Goal: Use online tool/utility: Utilize a website feature to perform a specific function

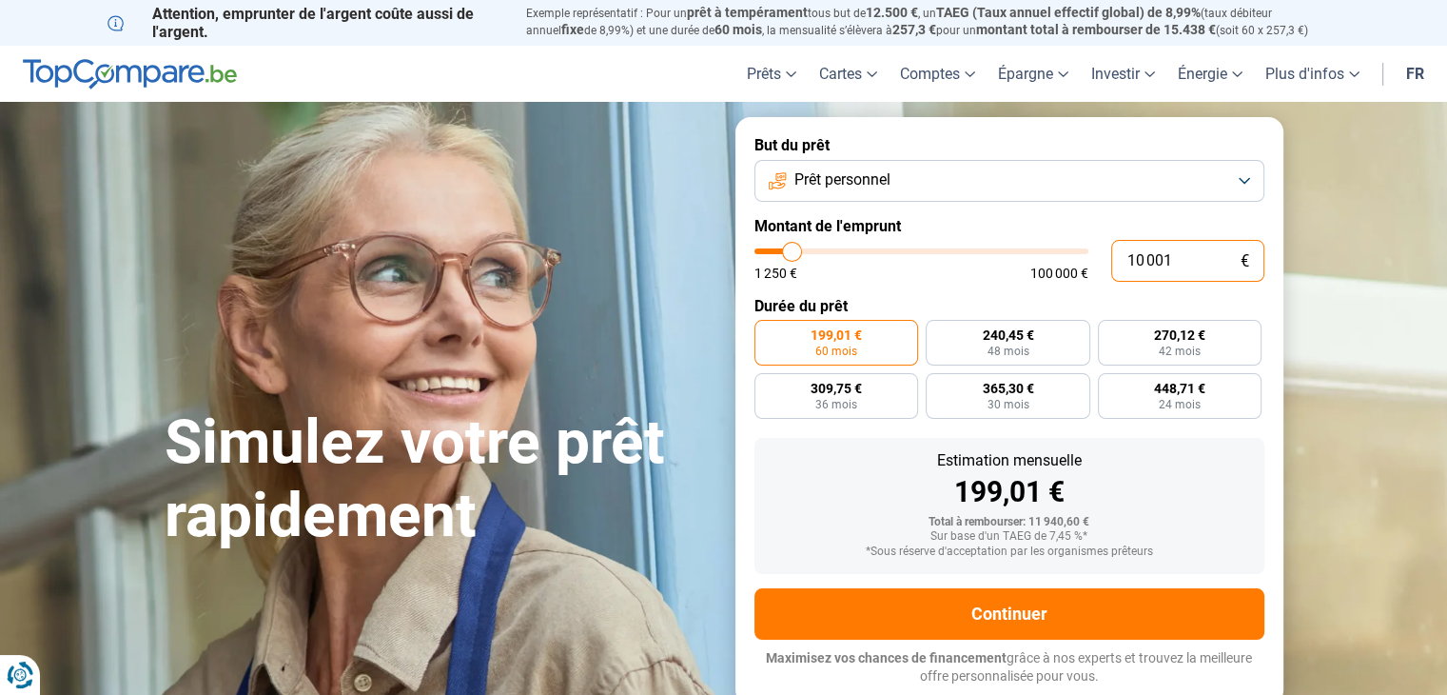
drag, startPoint x: 1178, startPoint y: 260, endPoint x: 1087, endPoint y: 268, distance: 91.7
click at [1093, 263] on div "10 001 € 1 250 € 100 000 €" at bounding box center [1010, 261] width 510 height 42
type input "3"
type input "1250"
type input "35"
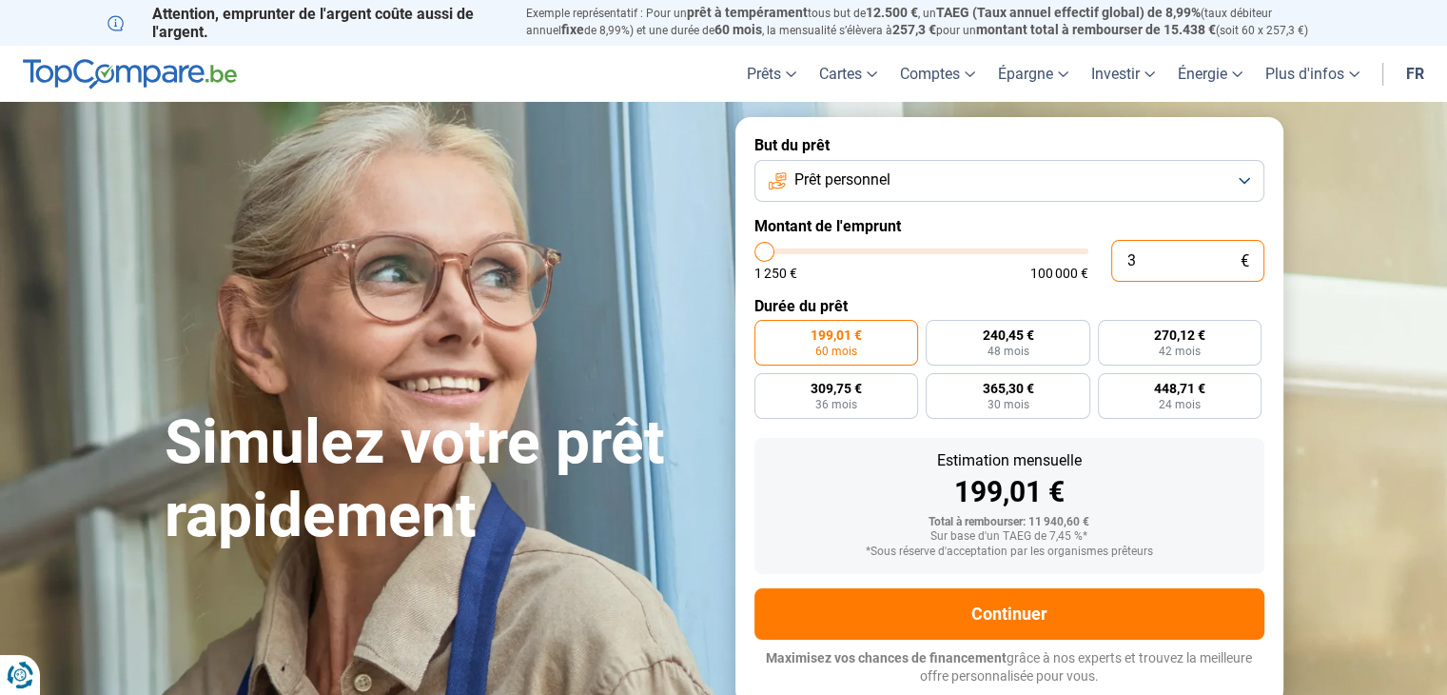
type input "1250"
type input "350"
type input "1250"
type input "3 500"
type input "3500"
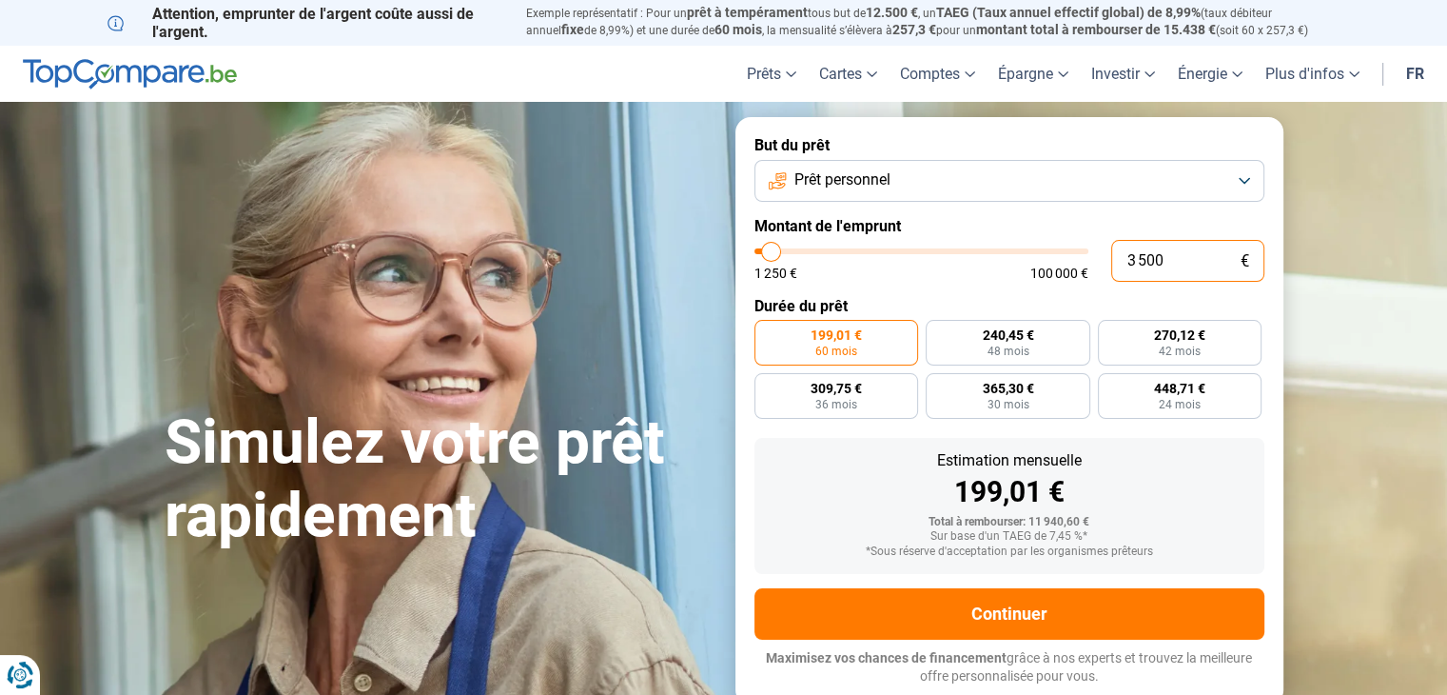
type input "35 000"
type input "35000"
radio input "false"
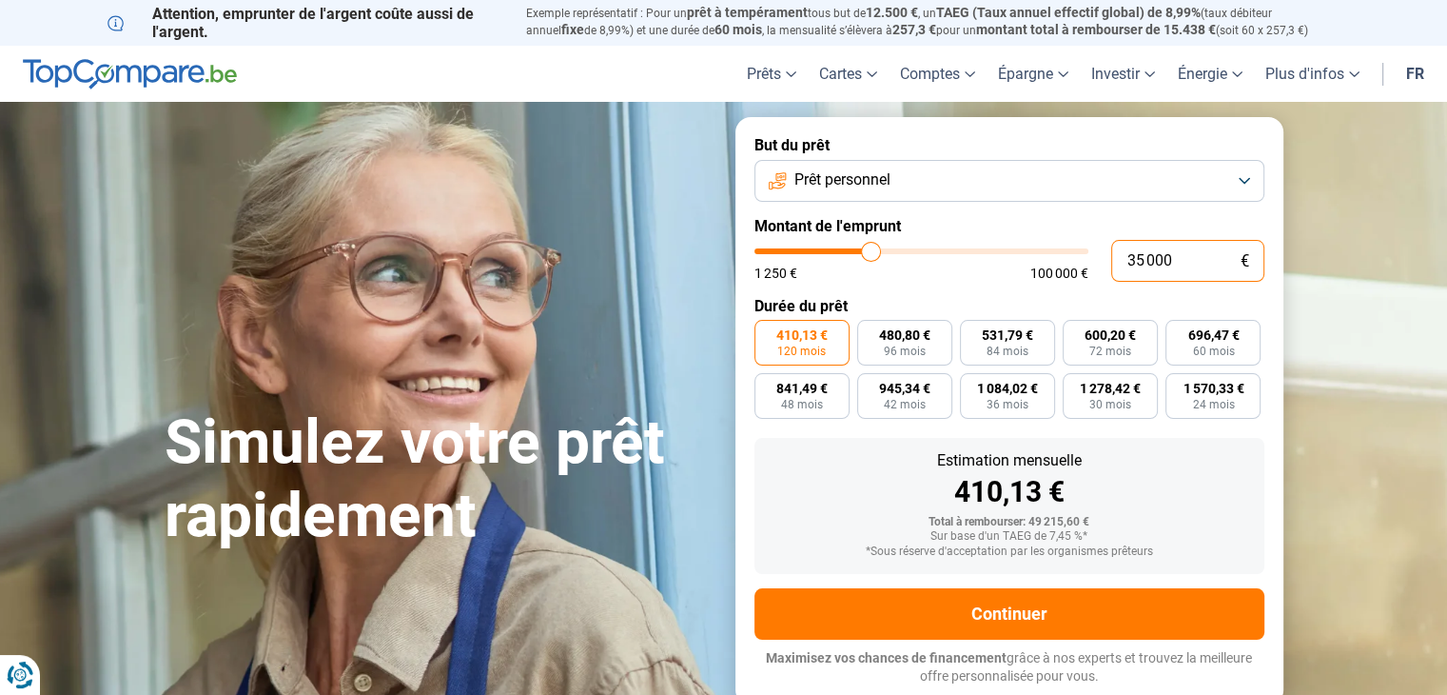
drag, startPoint x: 1087, startPoint y: 257, endPoint x: 1066, endPoint y: 279, distance: 30.3
click at [1050, 271] on div "35 000 € 1 250 € 100 000 €" at bounding box center [1010, 261] width 510 height 42
type input "2"
type input "1250"
type input "20"
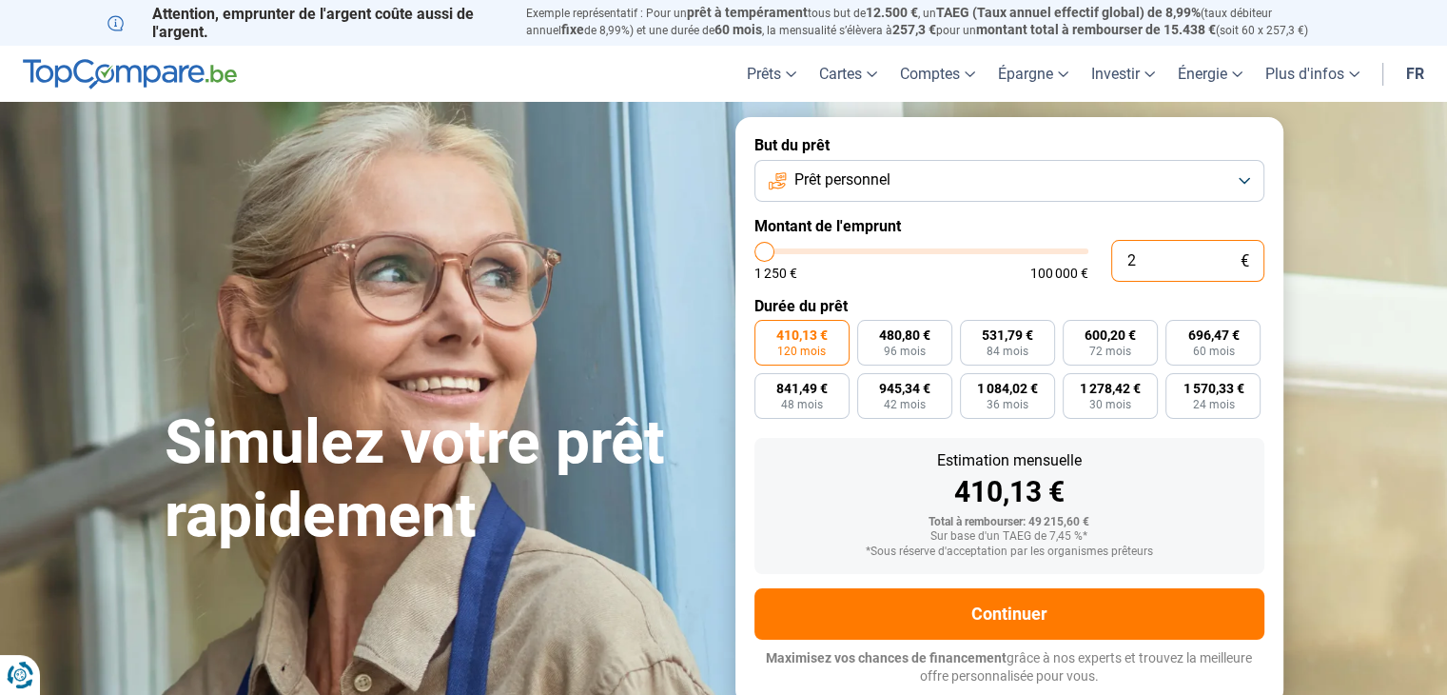
type input "1250"
type input "200"
type input "1250"
type input "2 000"
type input "2000"
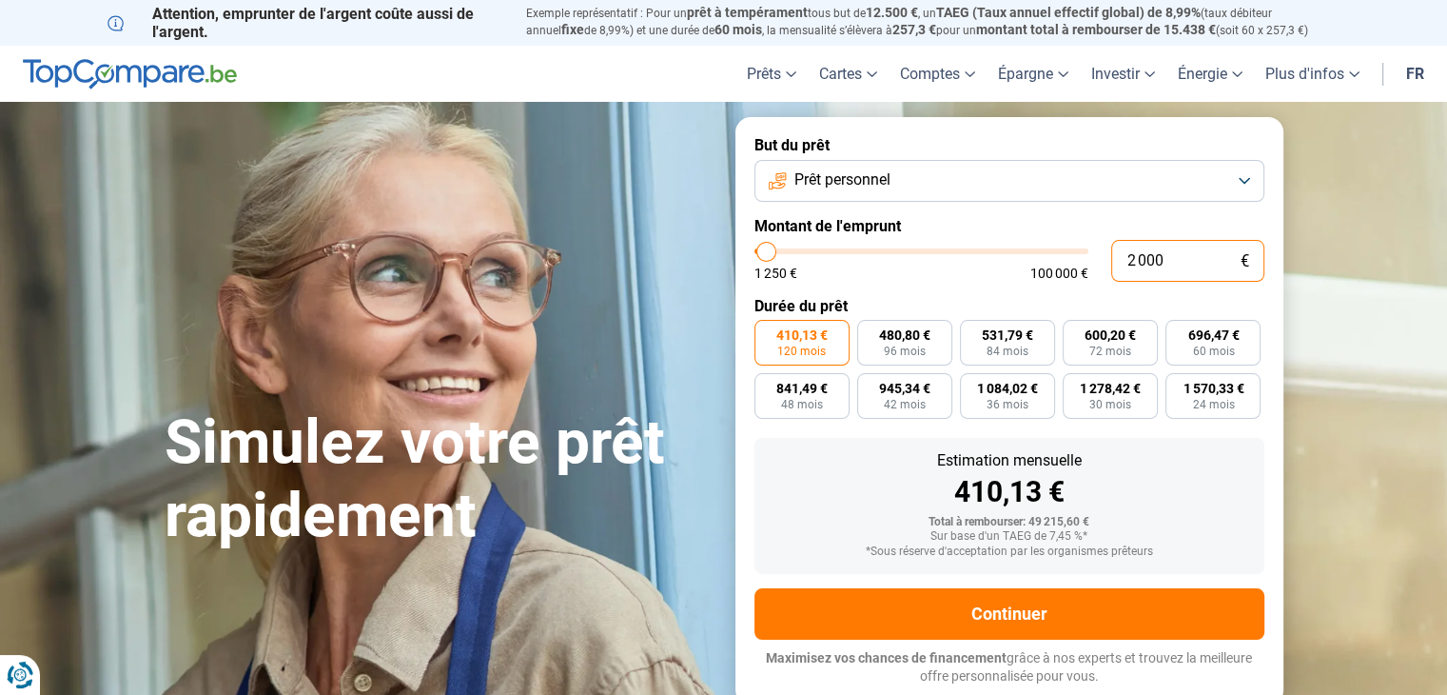
type input "20 000"
type input "20000"
radio input "true"
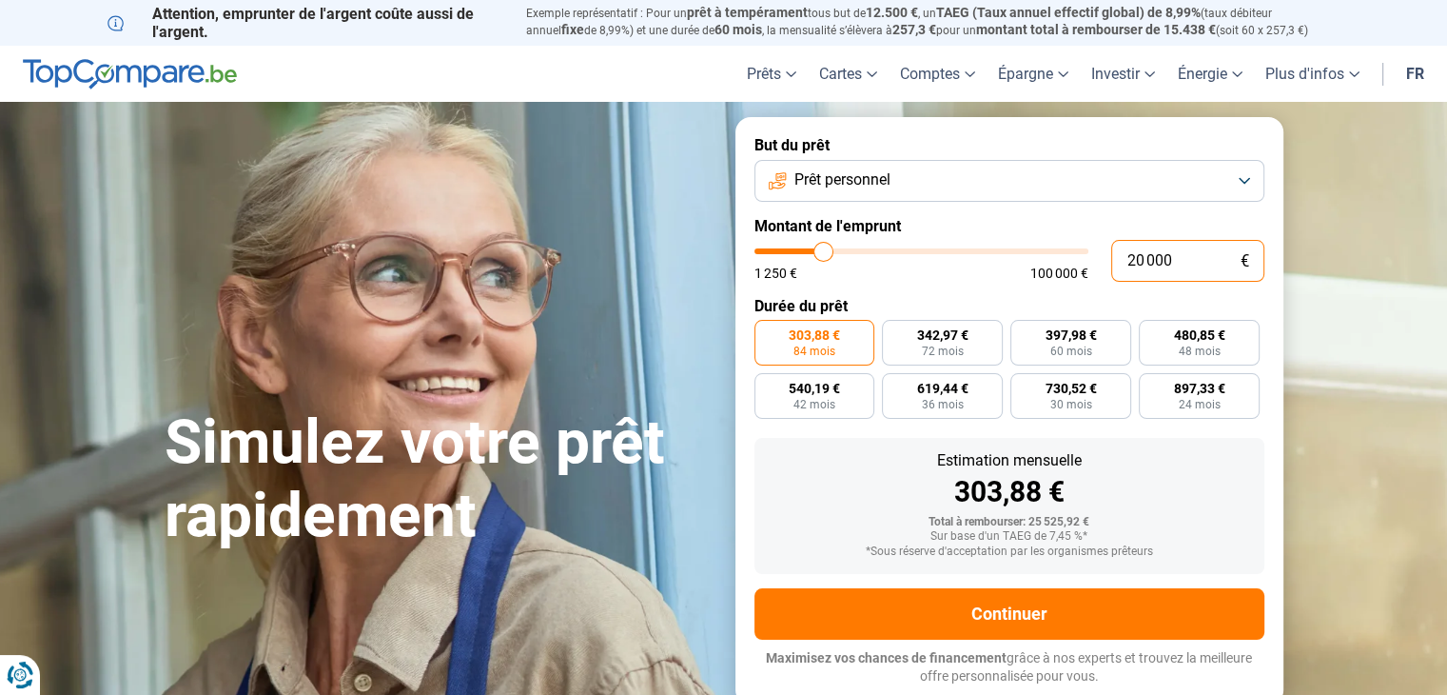
type input "2 000"
type input "2000"
type input "200"
type input "1250"
type input "20"
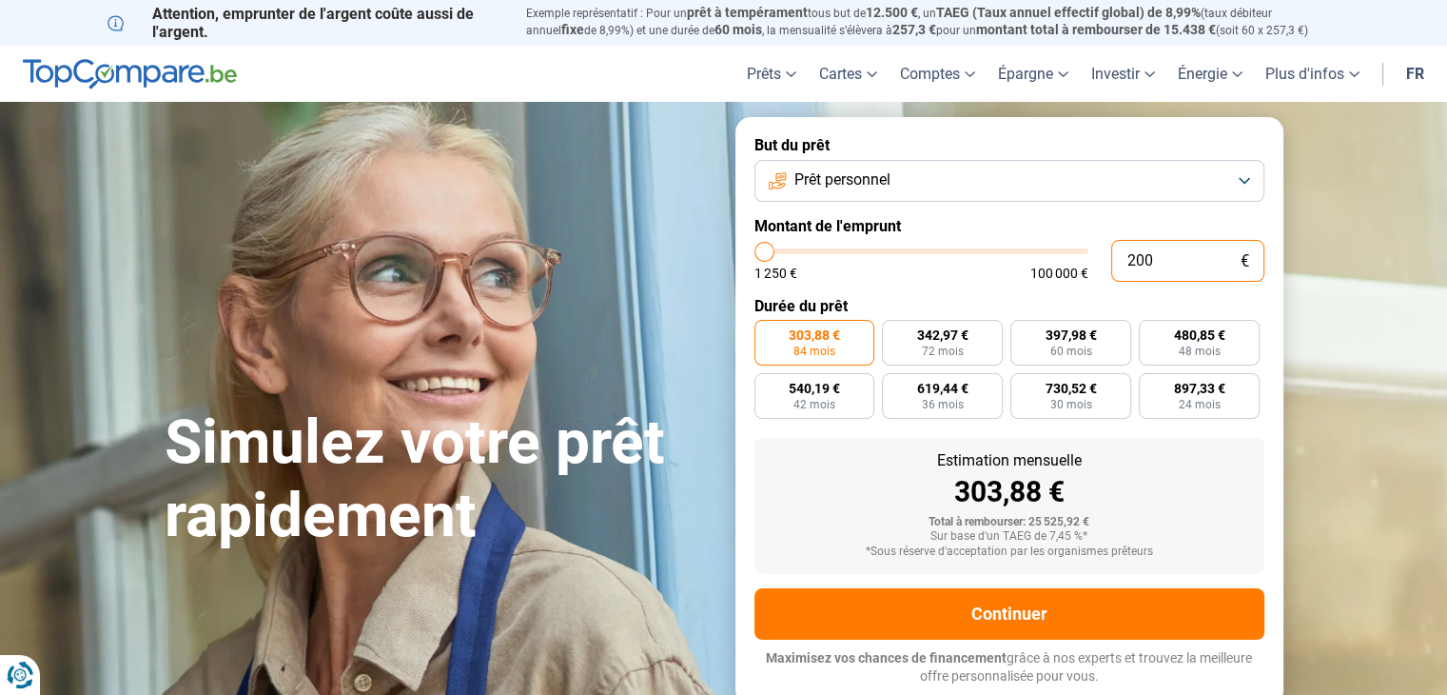
type input "1250"
type input "205"
type input "1250"
type input "2 050"
type input "2000"
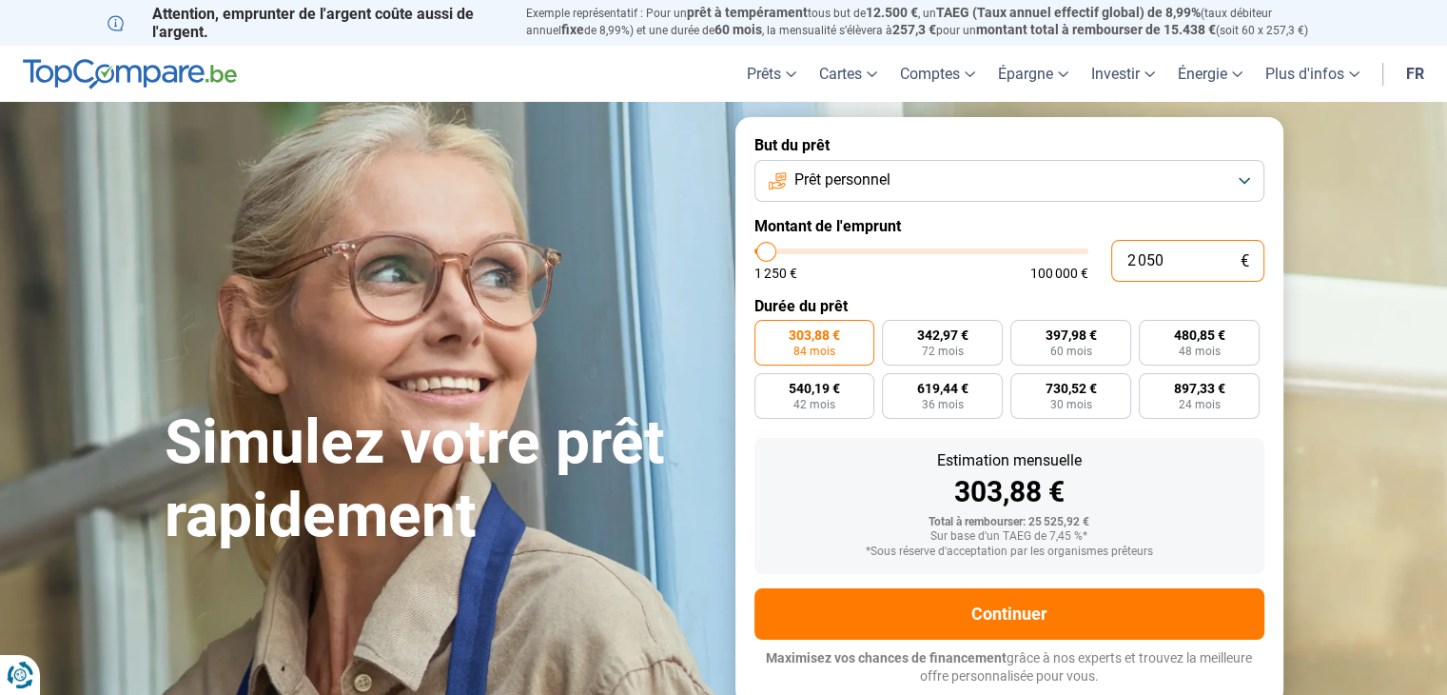
type input "20 500"
type input "20500"
radio input "false"
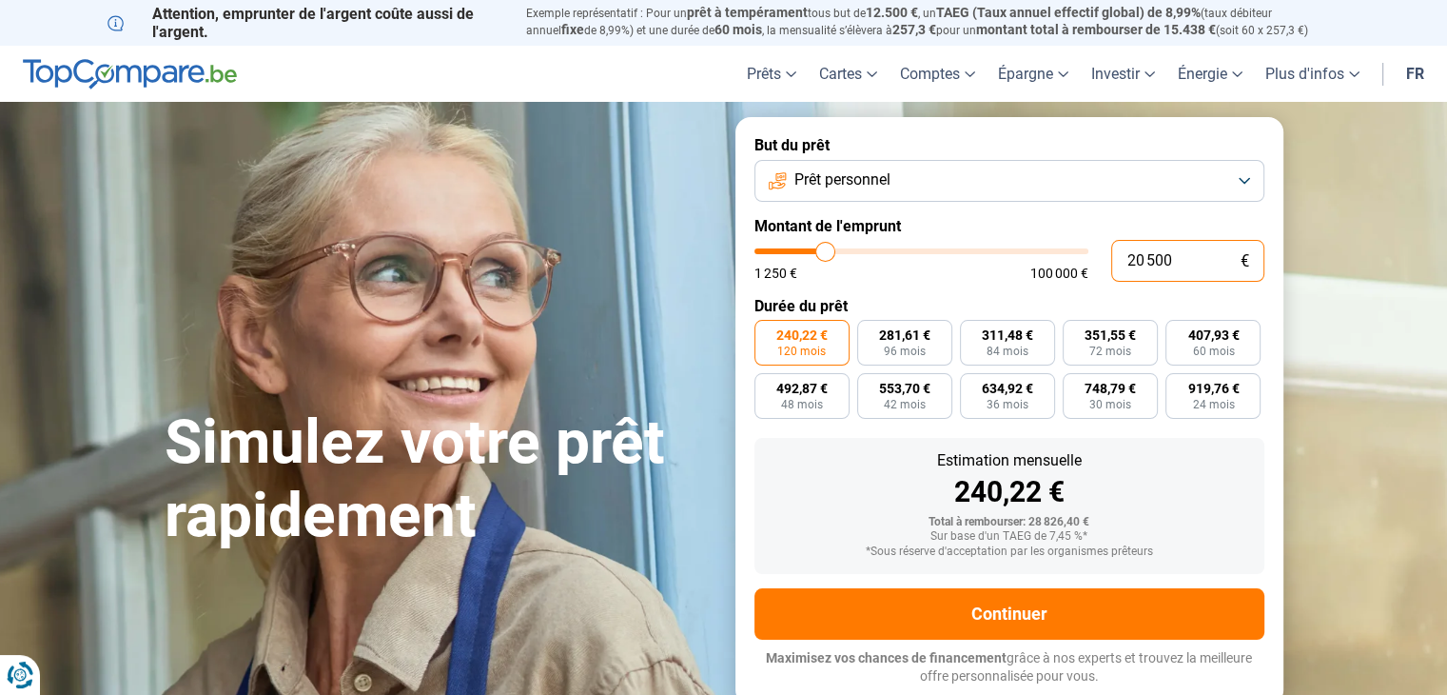
type input "2 050"
type input "2000"
type input "205"
type input "1250"
type input "20"
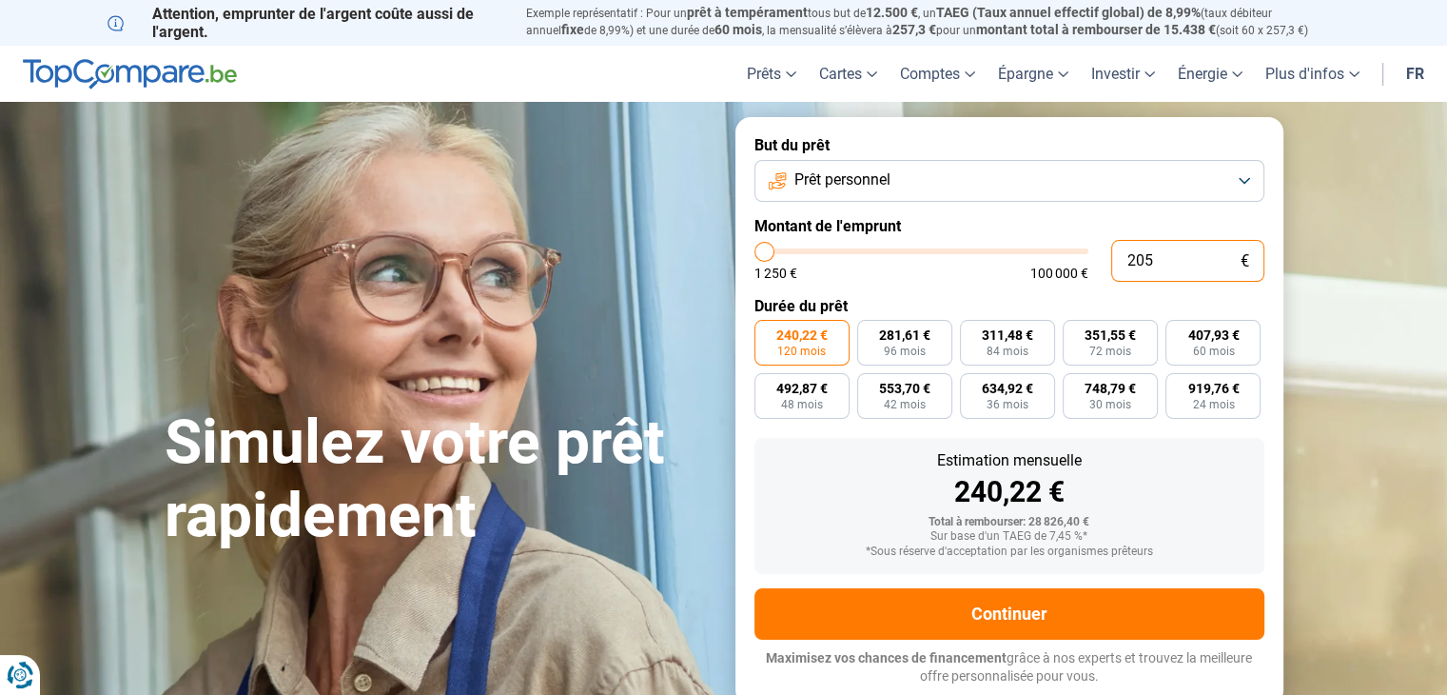
type input "1250"
type input "2"
type input "1250"
type input "0"
type input "1250"
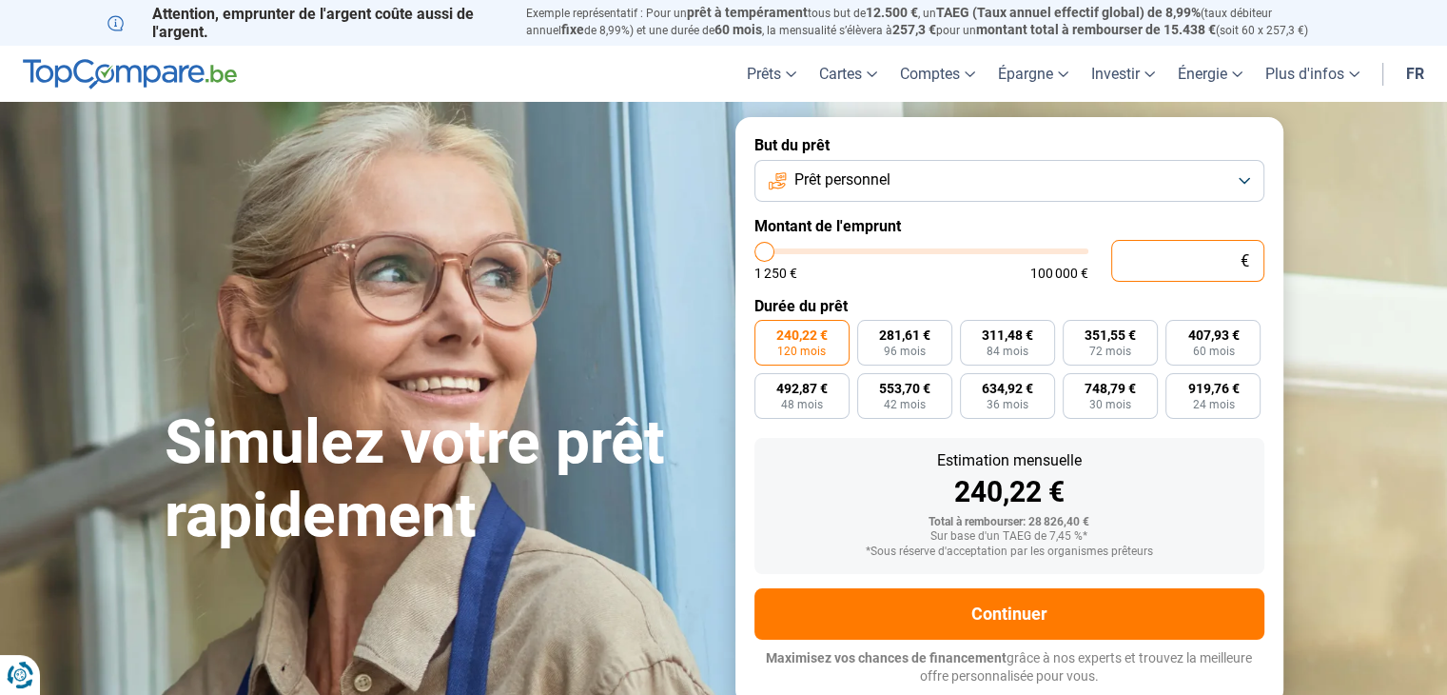
type input "3"
type input "1250"
type input "34"
type input "1250"
type input "340"
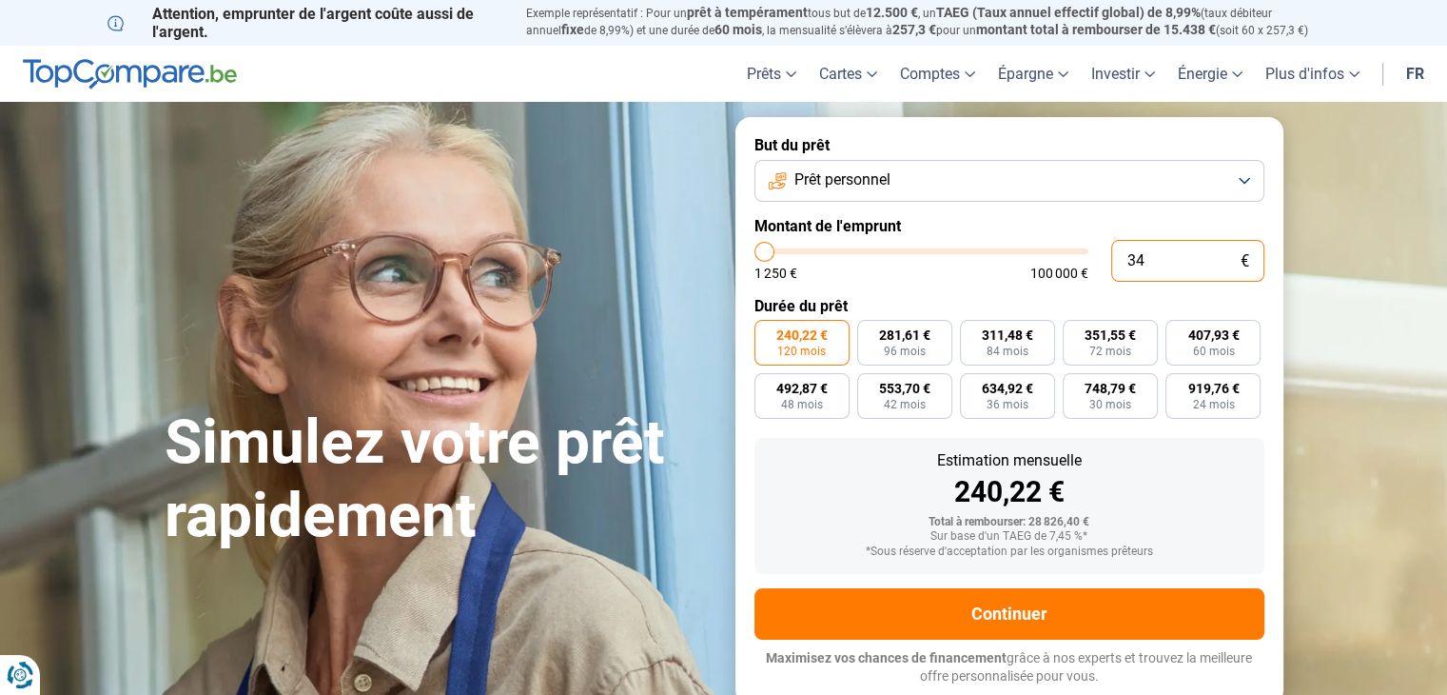
type input "1250"
type input "3 400"
type input "3500"
type input "34 000"
type input "34000"
